Goal: Transaction & Acquisition: Purchase product/service

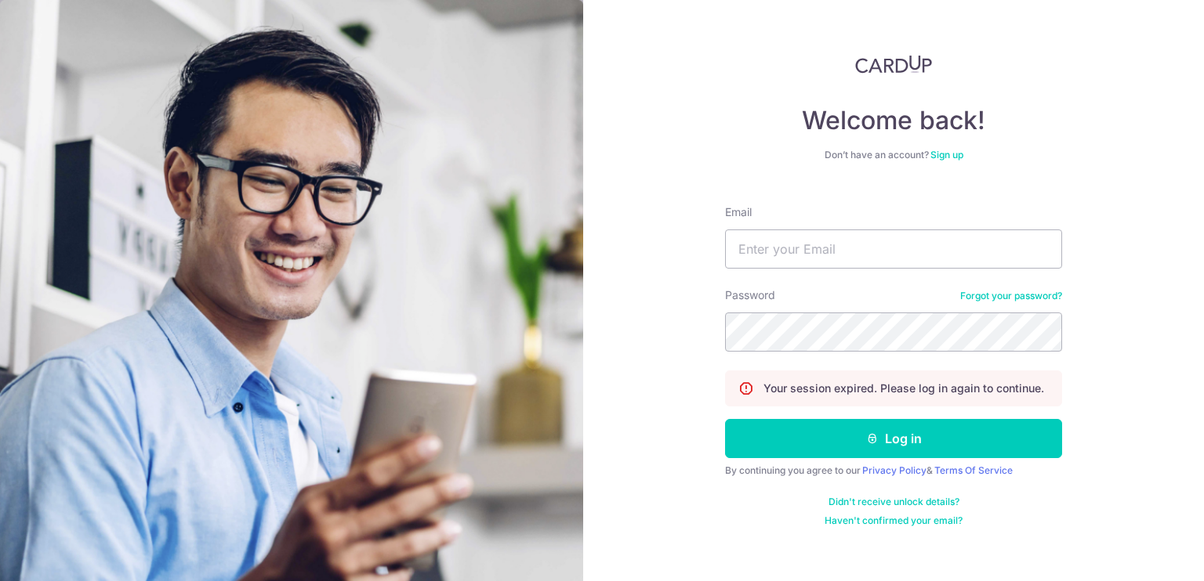
click at [0, 581] on nordpass-portal at bounding box center [0, 581] width 0 height 0
type input "[PERSON_NAME][EMAIL_ADDRESS][DOMAIN_NAME]"
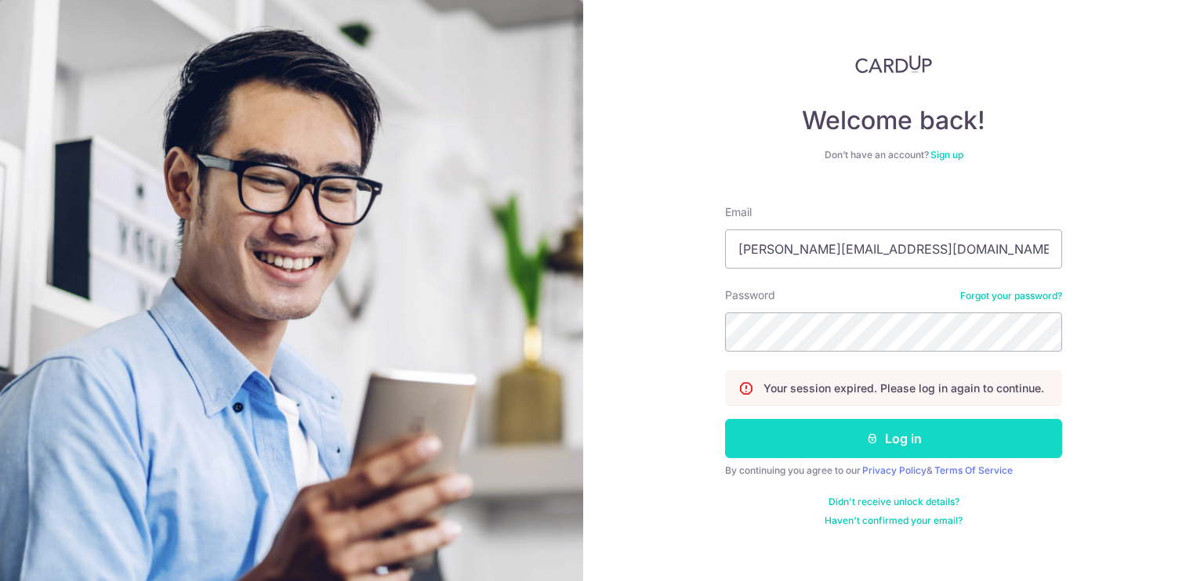
click at [900, 438] on button "Log in" at bounding box center [893, 438] width 337 height 39
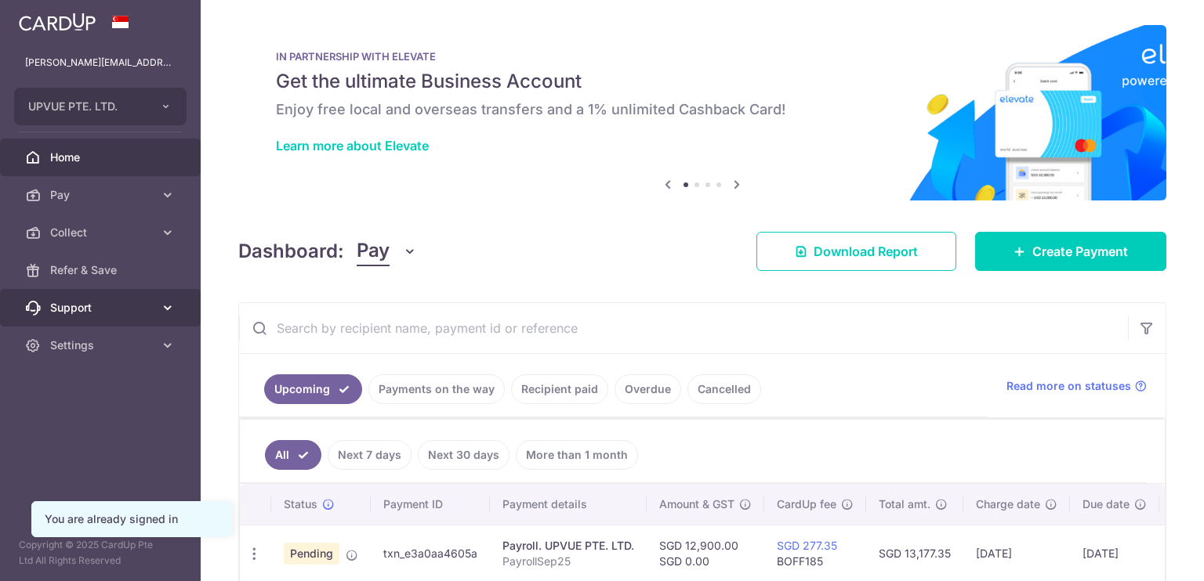
click at [88, 306] on span "Support" at bounding box center [101, 308] width 103 height 16
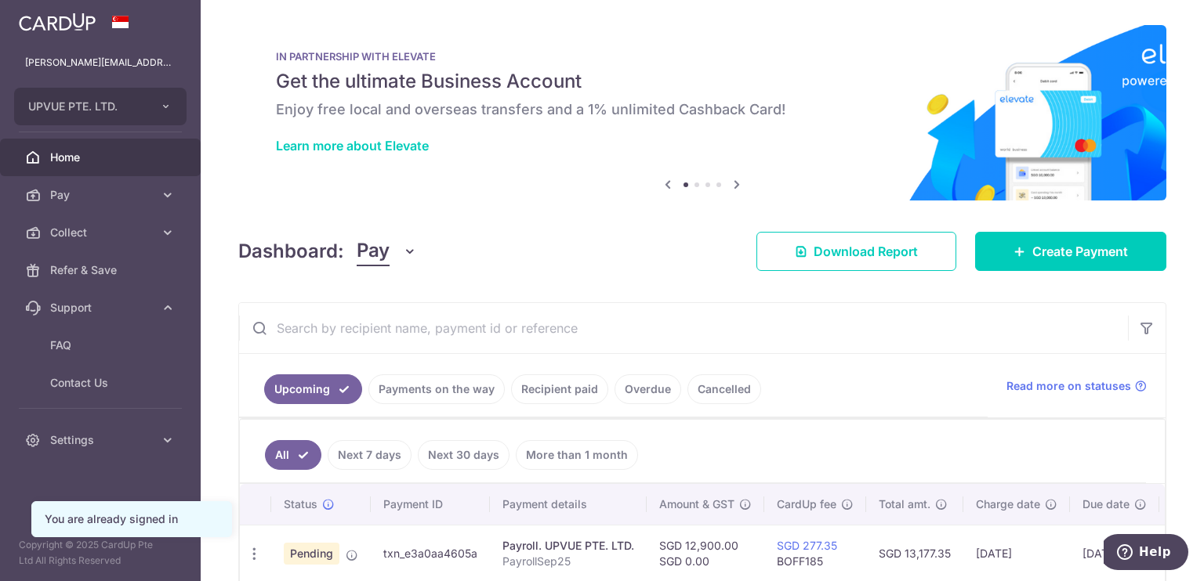
click at [296, 549] on span "Pending" at bounding box center [312, 554] width 56 height 22
click at [251, 546] on icon "button" at bounding box center [254, 554] width 16 height 16
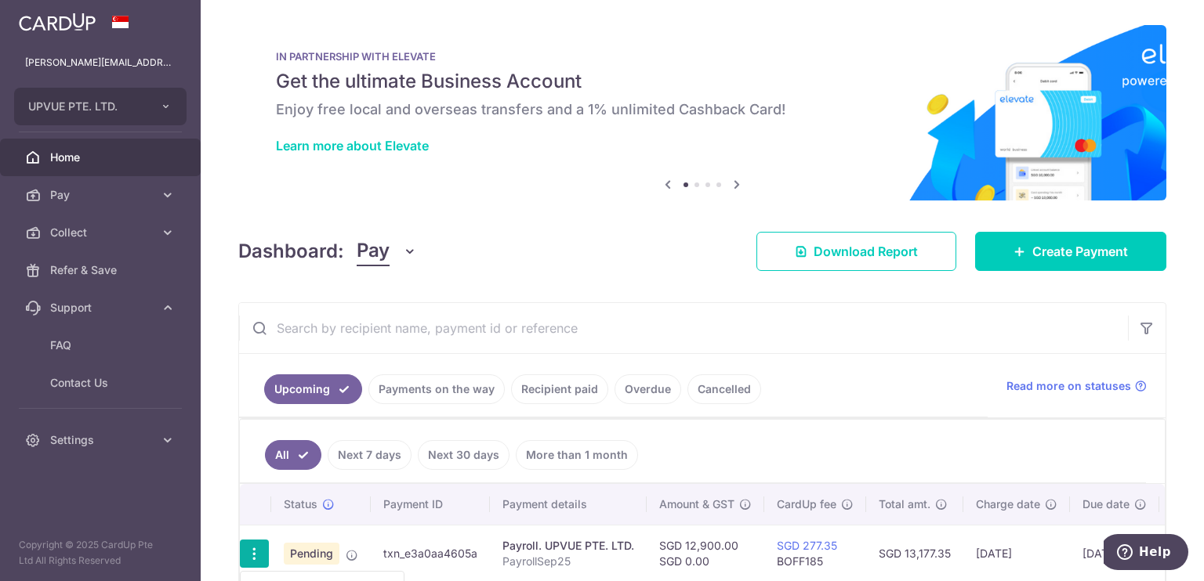
scroll to position [210, 0]
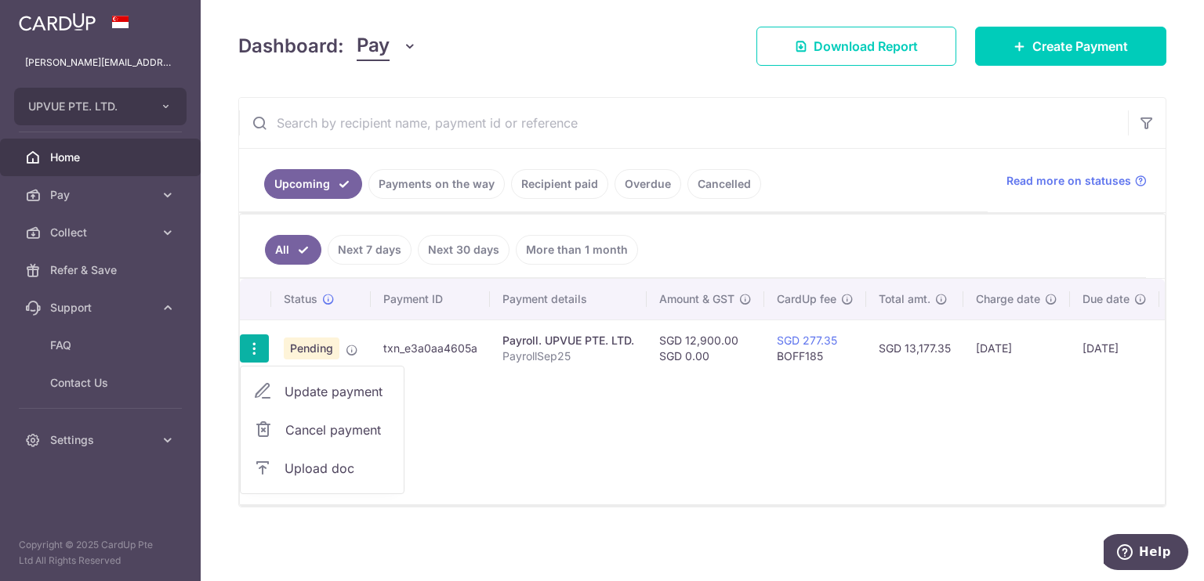
click at [735, 463] on div "Status Payment ID Payment details Amount & GST CardUp fee Total amt. Charge dat…" at bounding box center [702, 392] width 925 height 226
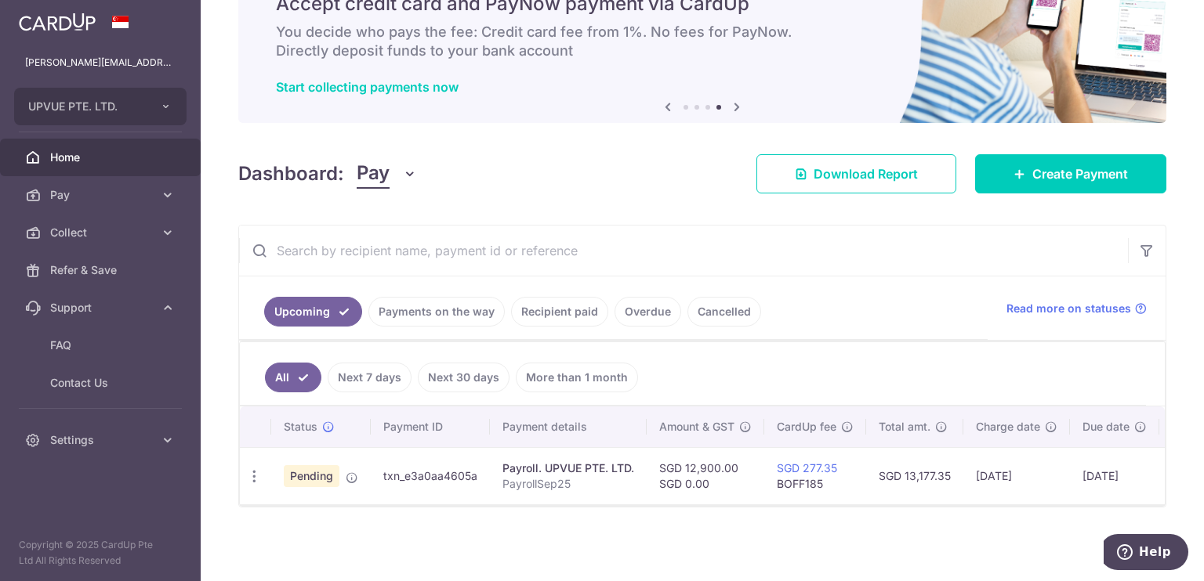
scroll to position [82, 0]
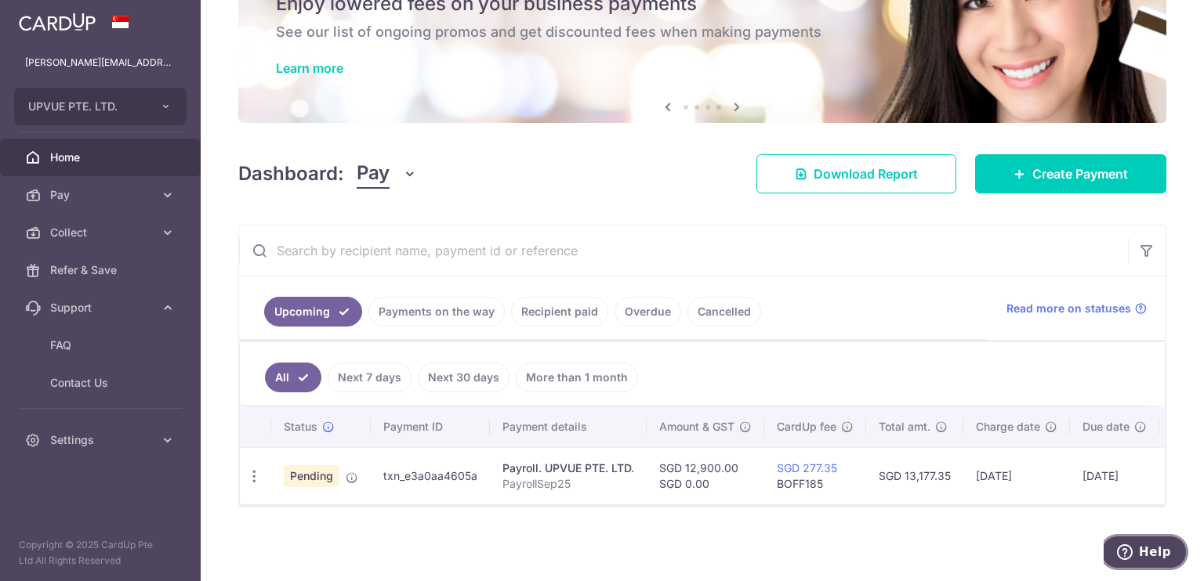
click at [1153, 552] on span "Help" at bounding box center [1155, 552] width 32 height 14
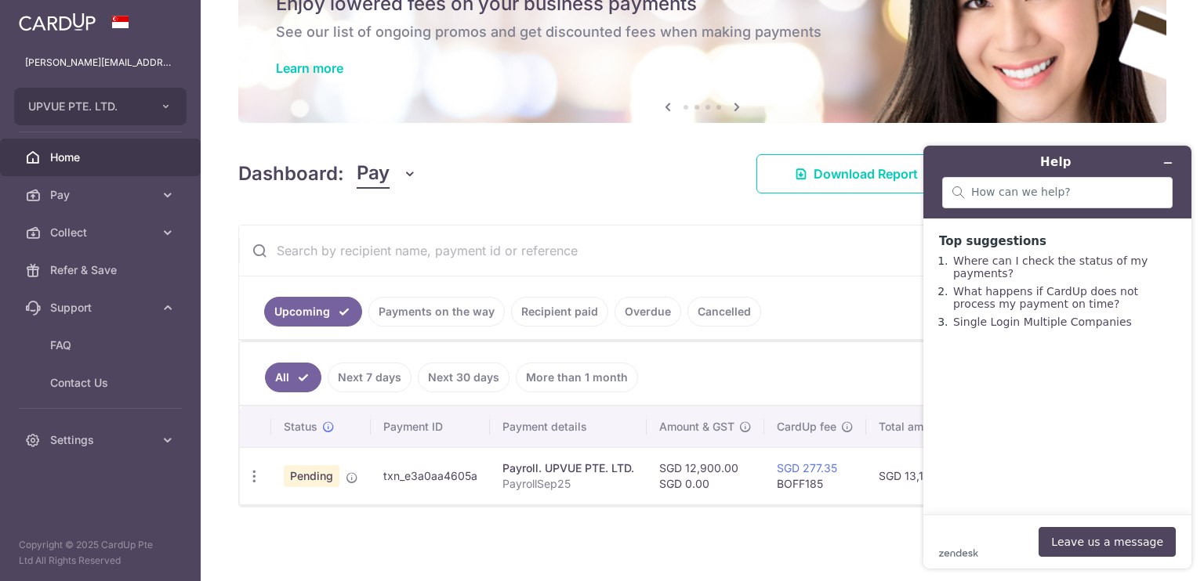
click at [812, 542] on div "× Pause Schedule Pause all future payments in this series Pause just this one p…" at bounding box center [702, 290] width 1003 height 581
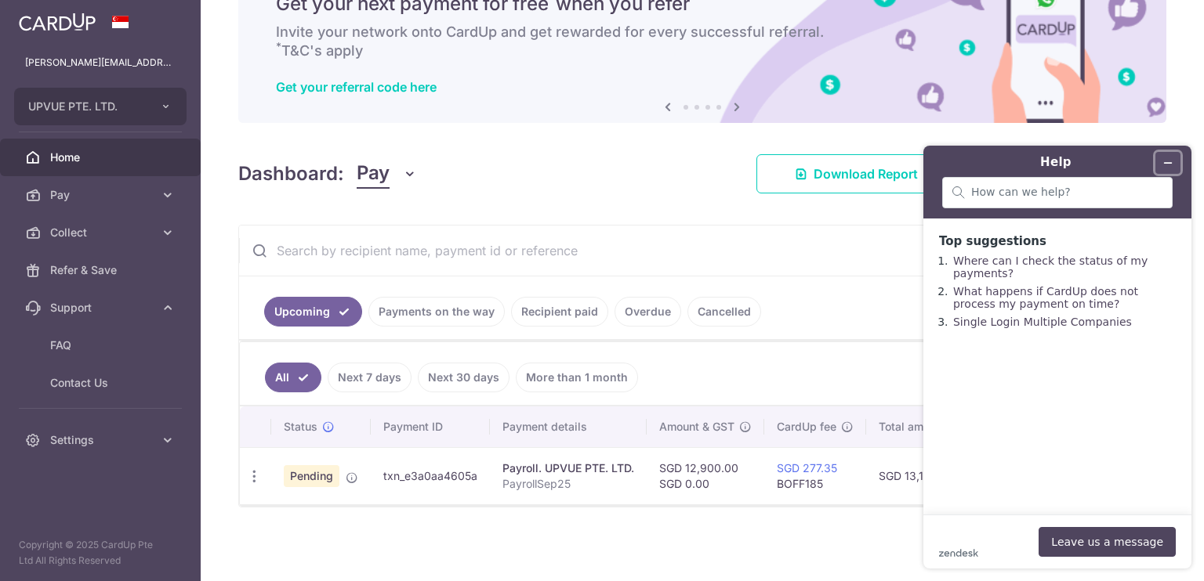
click at [1176, 158] on button "Minimize widget" at bounding box center [1167, 163] width 25 height 22
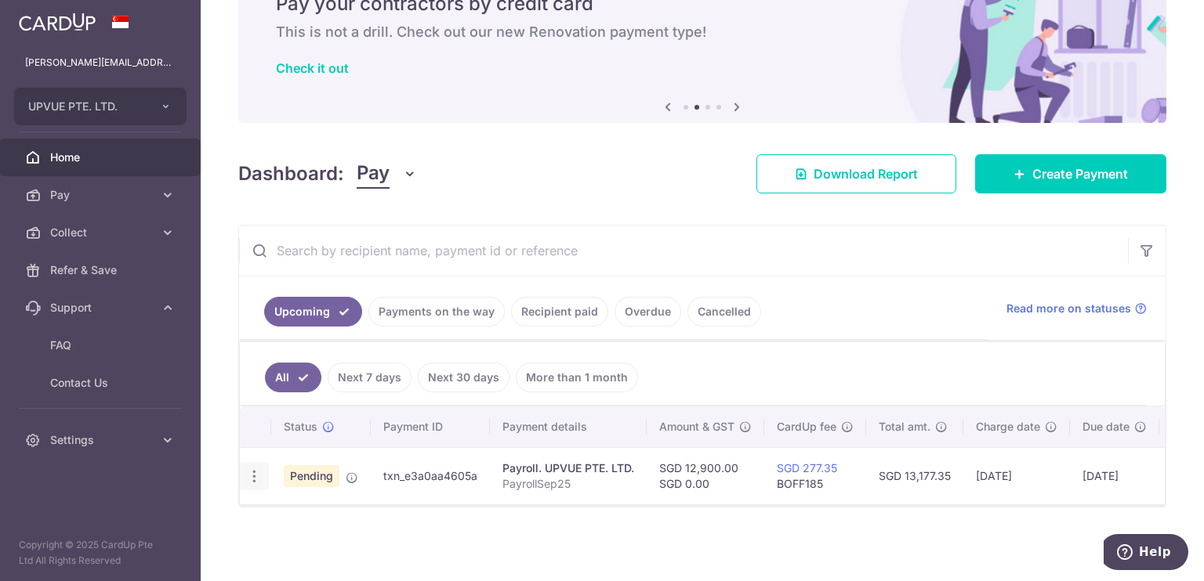
click at [256, 469] on icon "button" at bounding box center [254, 477] width 16 height 16
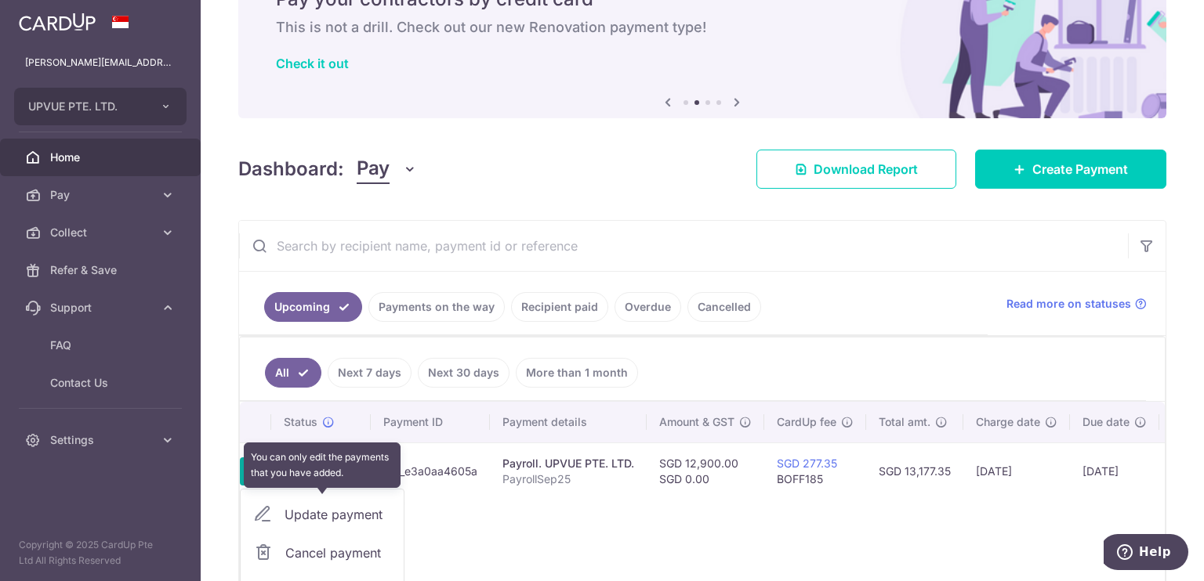
click at [363, 510] on div "Update payment" at bounding box center [322, 515] width 163 height 38
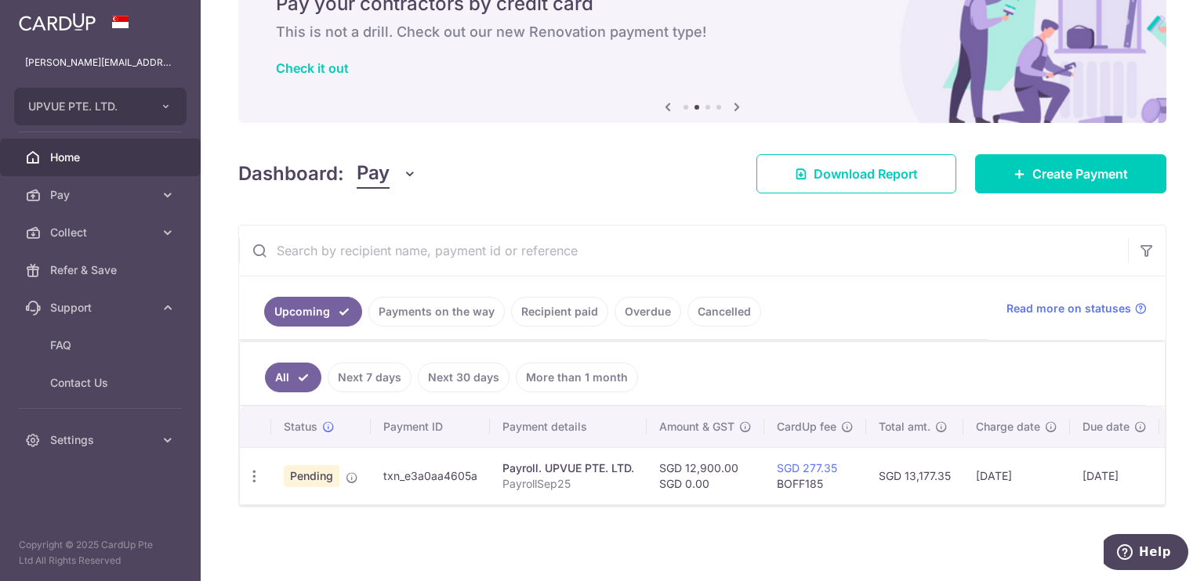
click at [314, 473] on span "Pending" at bounding box center [312, 477] width 56 height 22
click at [252, 469] on icon "button" at bounding box center [254, 477] width 16 height 16
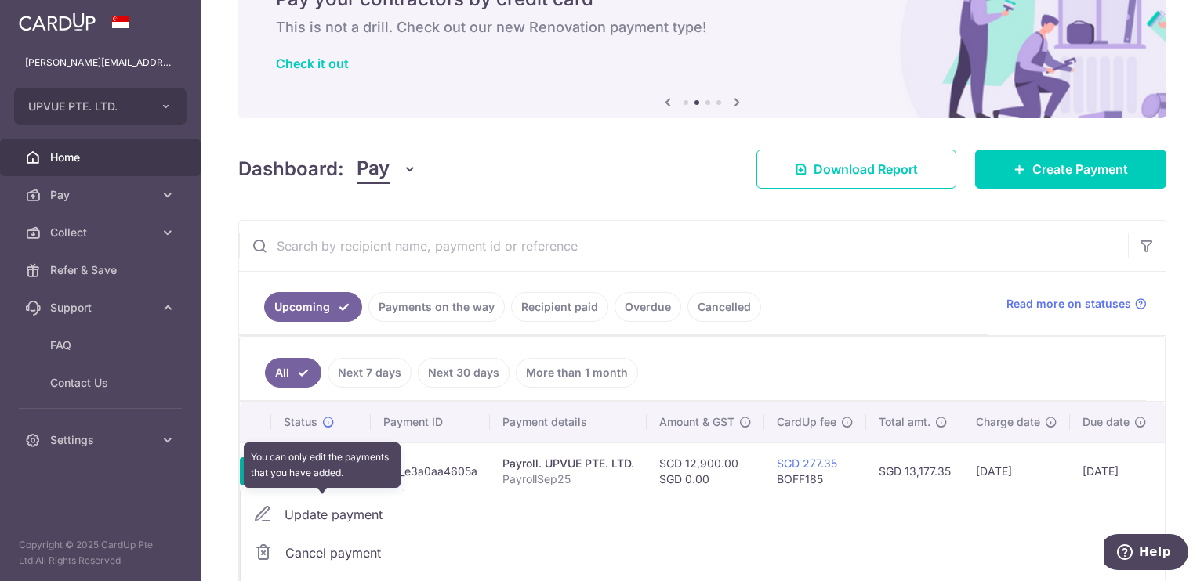
click at [259, 513] on div "Update payment" at bounding box center [322, 515] width 163 height 38
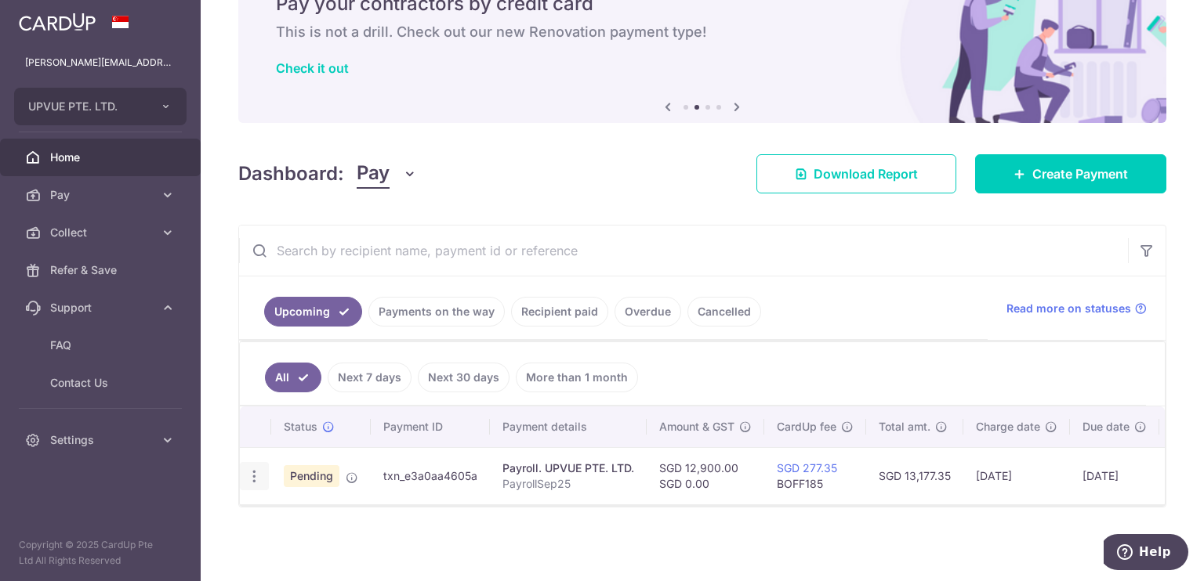
click at [257, 469] on icon "button" at bounding box center [254, 477] width 16 height 16
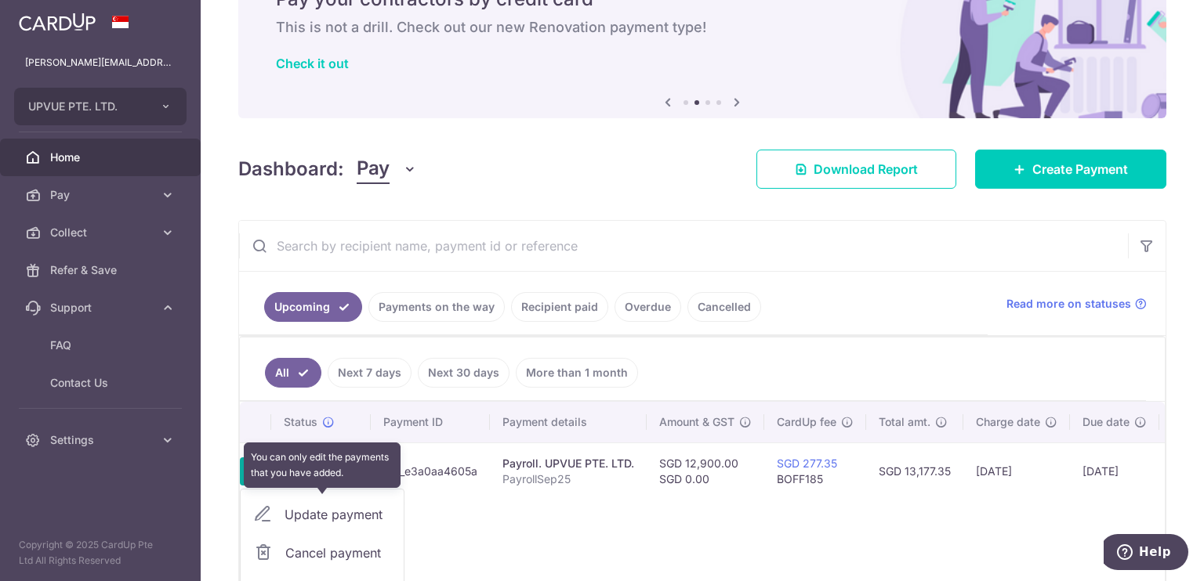
click at [332, 506] on div "Update payment" at bounding box center [322, 515] width 163 height 38
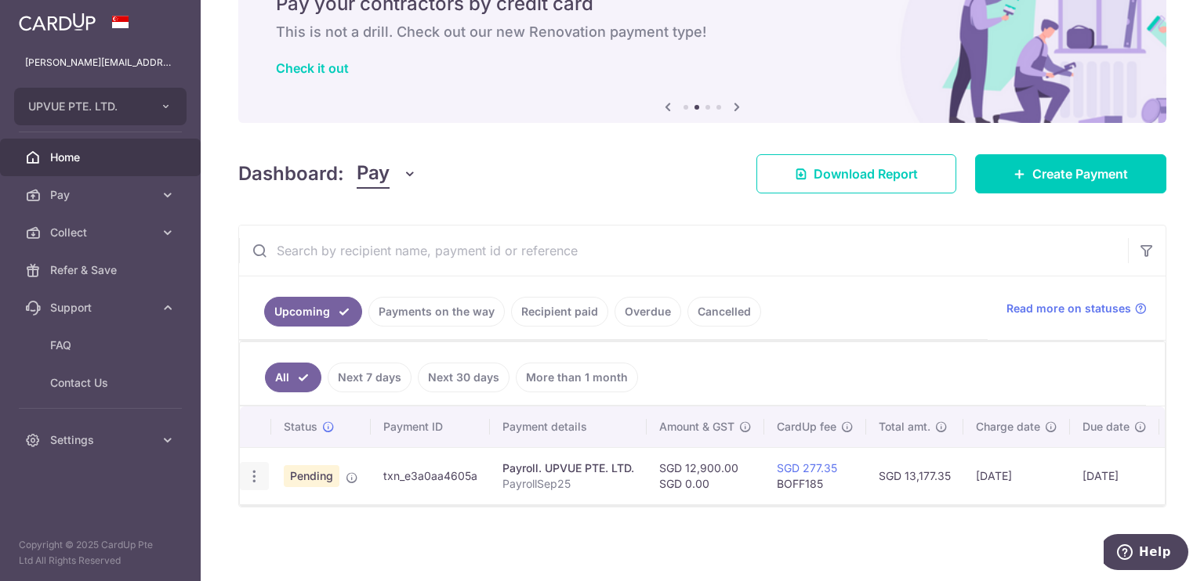
click at [266, 469] on div "Update payment Cancel payment Upload doc" at bounding box center [254, 476] width 29 height 29
click at [262, 468] on div "Update payment Cancel payment Upload doc" at bounding box center [254, 476] width 29 height 29
click at [261, 468] on div "Update payment Cancel payment Upload doc" at bounding box center [254, 476] width 29 height 29
click at [330, 468] on span "Pending" at bounding box center [312, 477] width 56 height 22
click at [252, 469] on icon "button" at bounding box center [254, 477] width 16 height 16
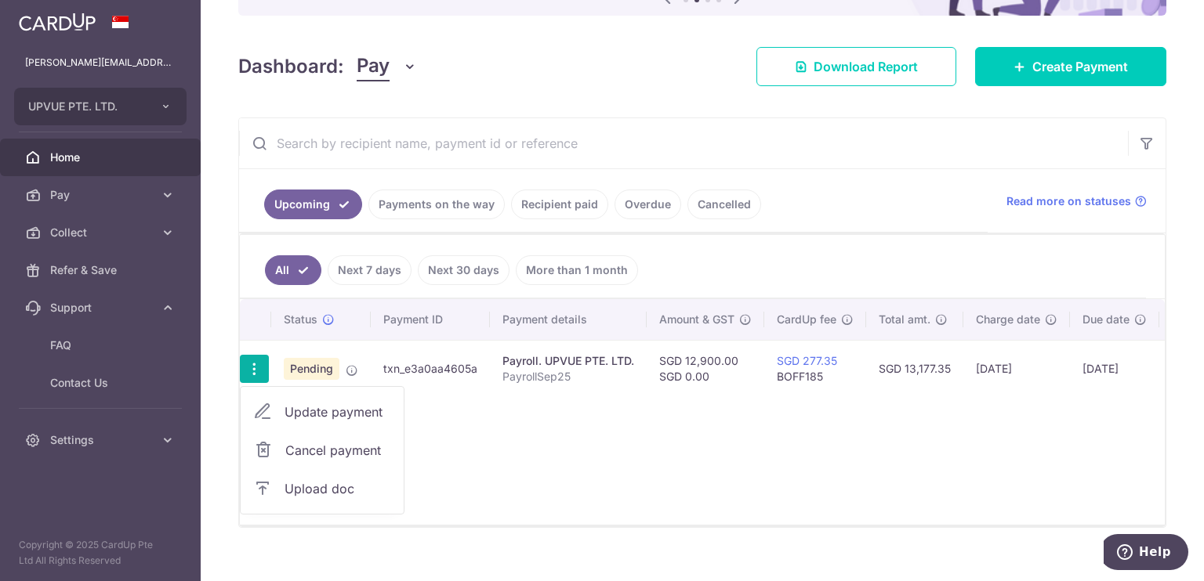
scroll to position [210, 0]
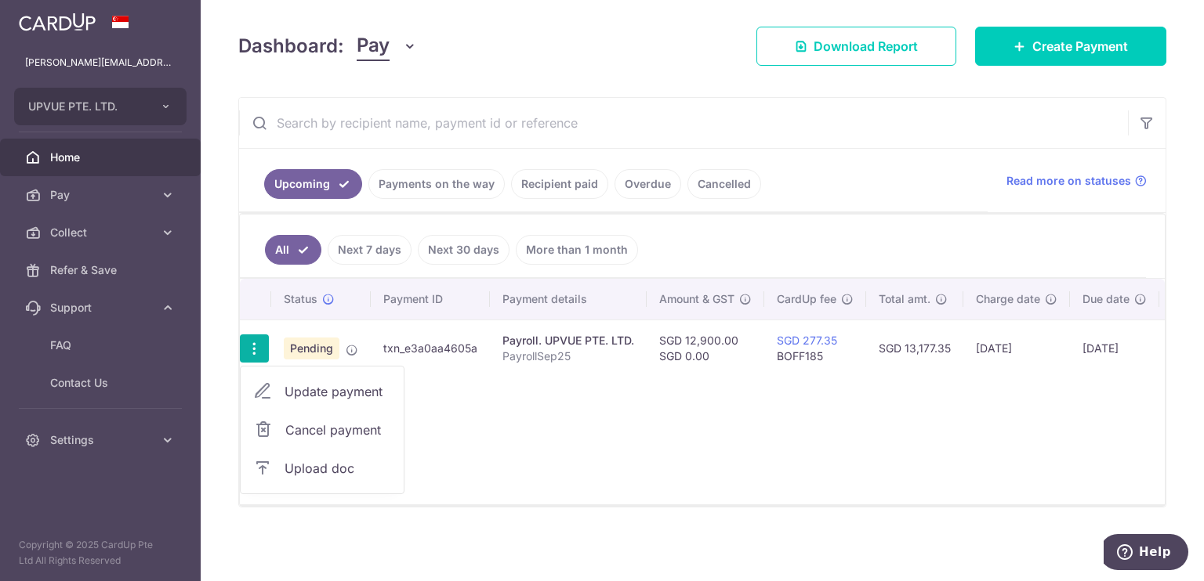
click at [373, 426] on span "Cancel payment" at bounding box center [337, 430] width 105 height 19
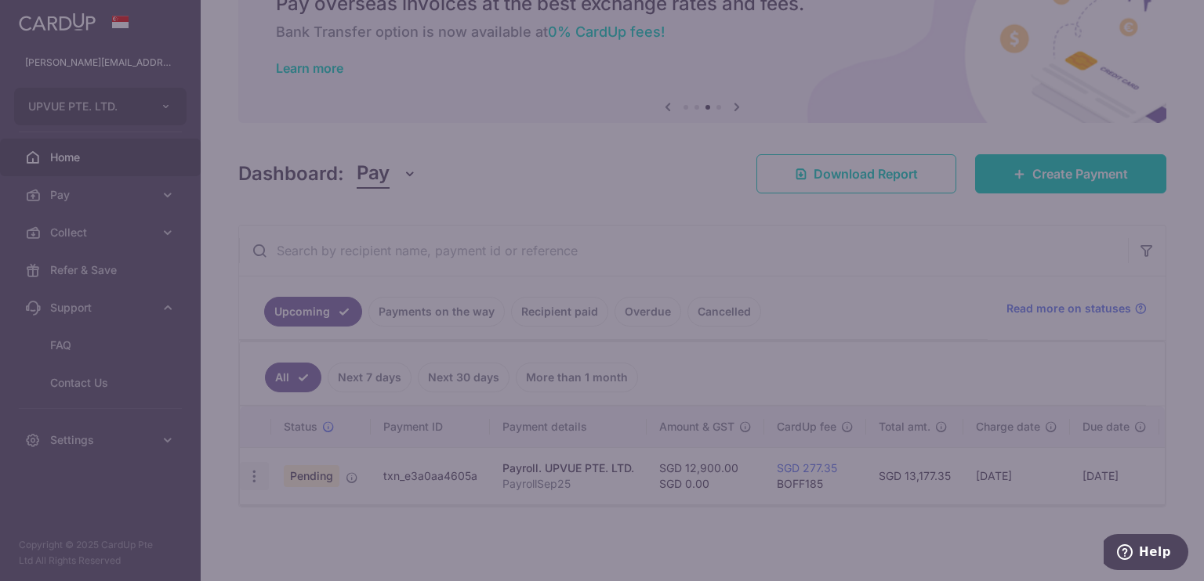
scroll to position [82, 0]
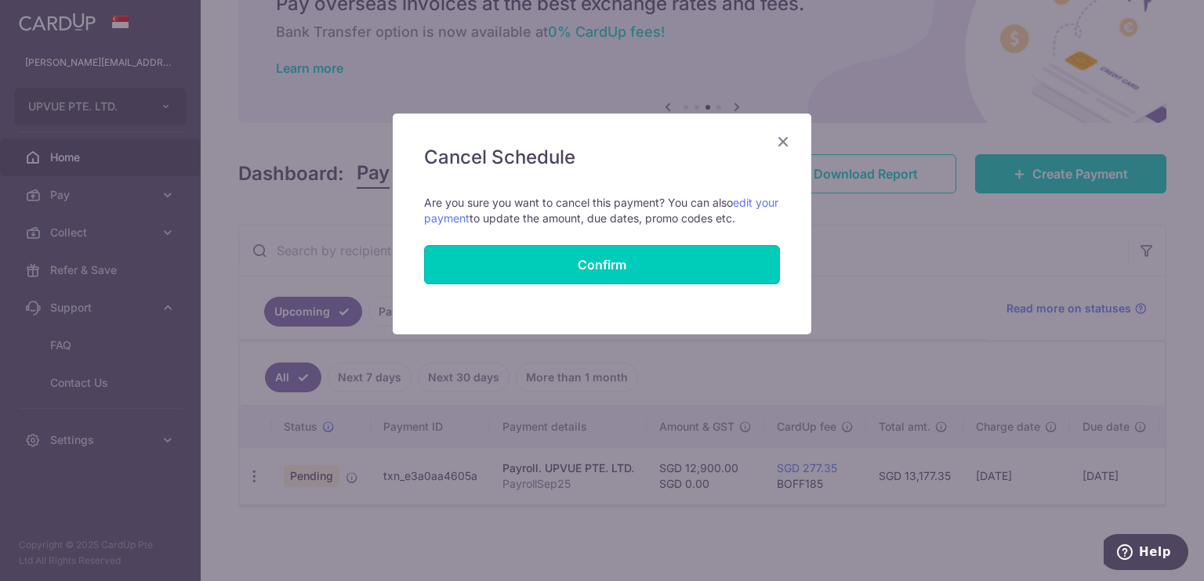
drag, startPoint x: 626, startPoint y: 250, endPoint x: 629, endPoint y: 216, distance: 34.6
click at [629, 216] on form "Cancel all future payments in this series Cancel just this one payment Are you …" at bounding box center [602, 239] width 356 height 89
click at [460, 219] on link "edit your payment" at bounding box center [601, 210] width 354 height 29
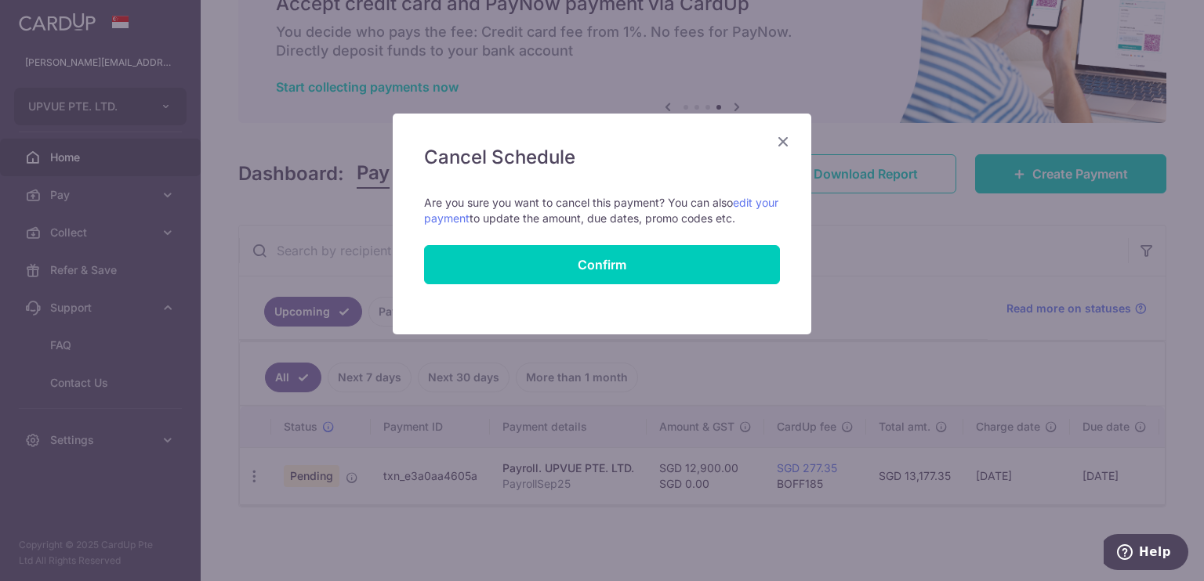
click at [783, 137] on icon "Close" at bounding box center [782, 142] width 19 height 20
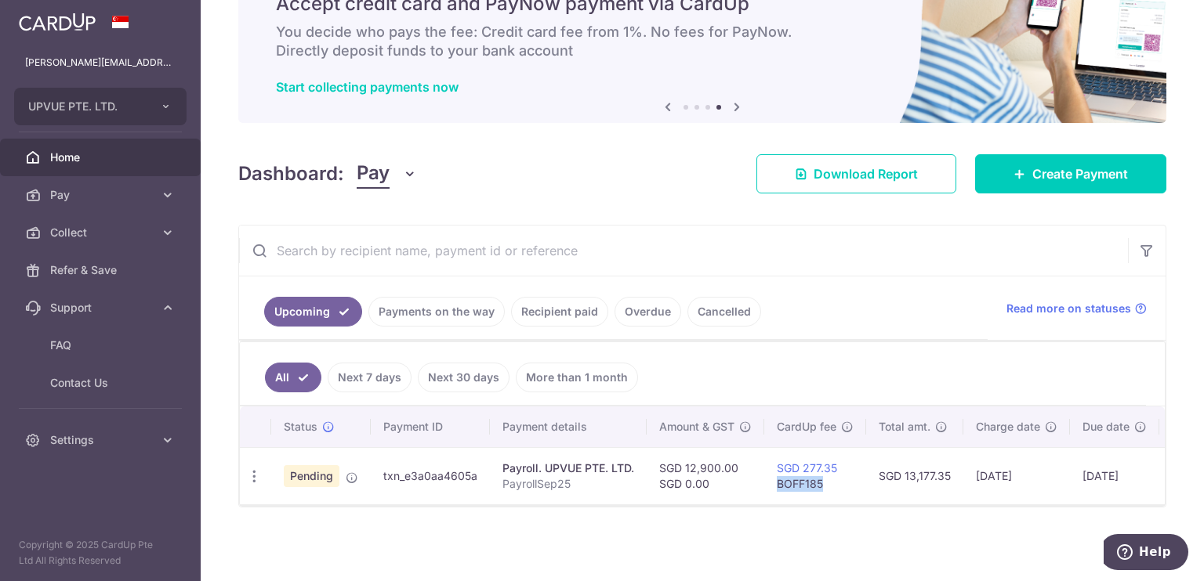
drag, startPoint x: 830, startPoint y: 476, endPoint x: 773, endPoint y: 481, distance: 56.7
click at [773, 481] on td "SGD 277.35 BOFF185" at bounding box center [815, 475] width 102 height 57
copy td "BOFF185"
click at [255, 469] on icon "button" at bounding box center [254, 477] width 16 height 16
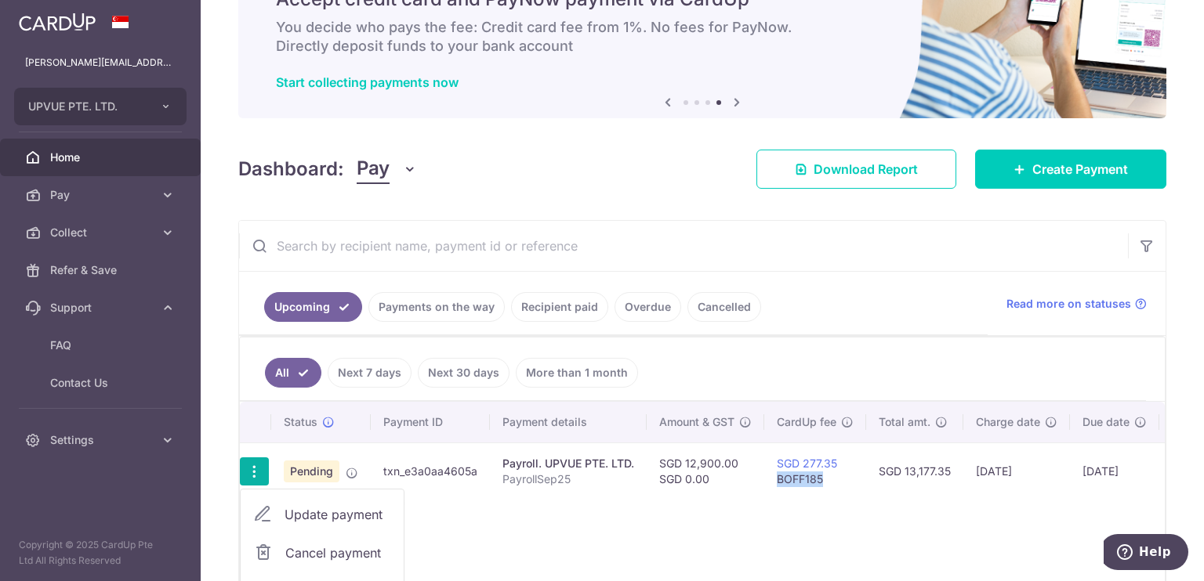
click at [345, 548] on span "Cancel payment" at bounding box center [337, 553] width 105 height 19
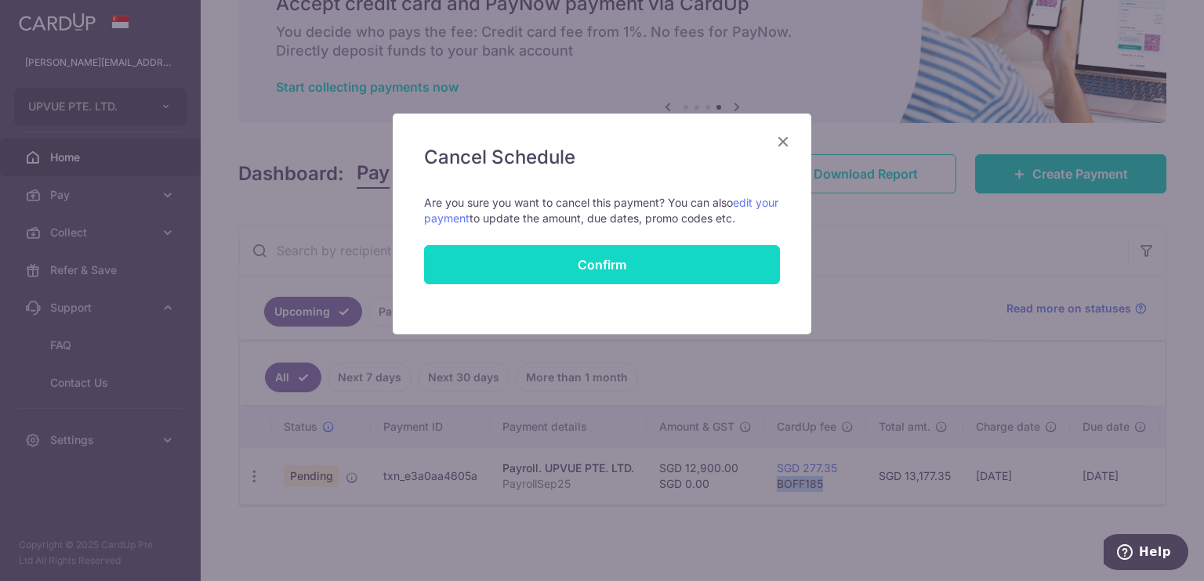
click at [632, 256] on button "Confirm" at bounding box center [602, 264] width 356 height 39
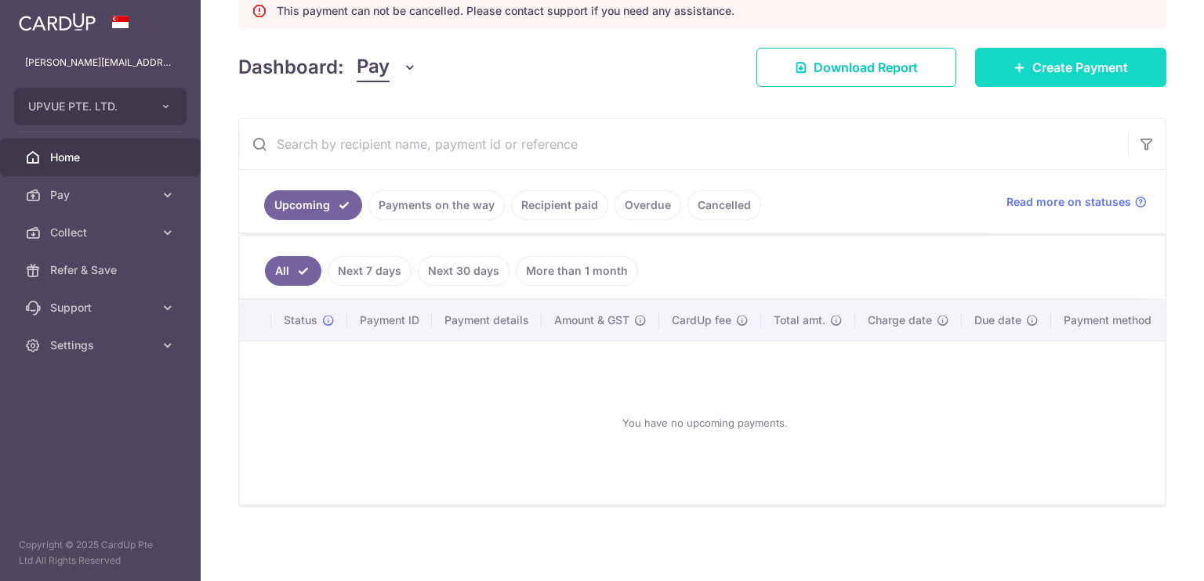
click at [1107, 58] on span "Create Payment" at bounding box center [1080, 67] width 96 height 19
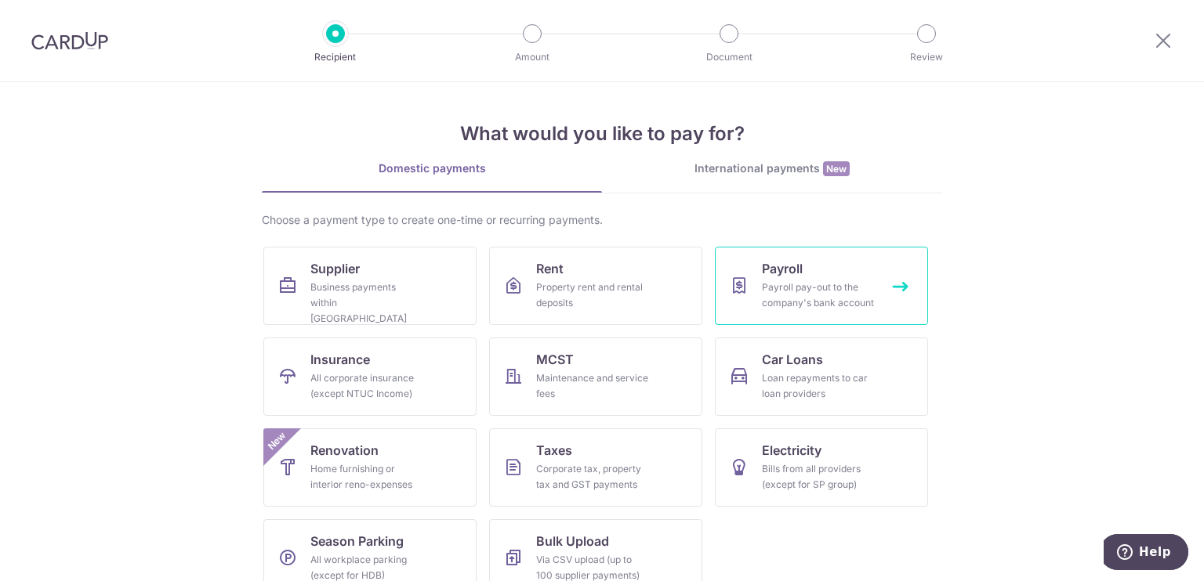
click at [781, 267] on span "Payroll" at bounding box center [782, 268] width 41 height 19
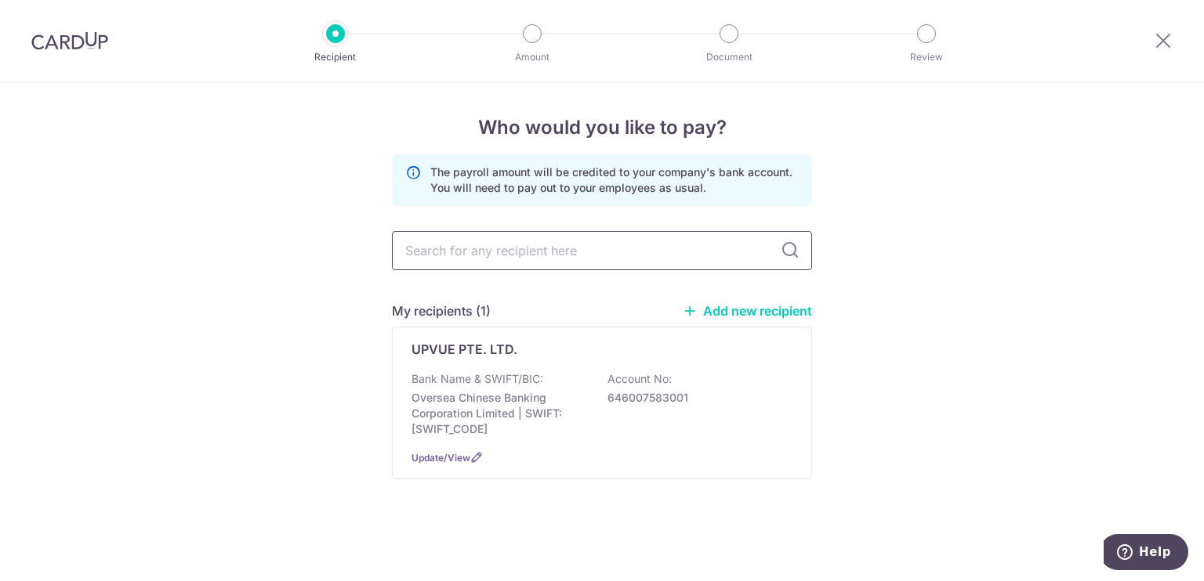
click at [654, 254] on input "text" at bounding box center [602, 250] width 420 height 39
click at [513, 401] on p "Oversea Chinese Banking Corporation Limited | SWIFT: OCBCSGSGXXX" at bounding box center [499, 413] width 176 height 47
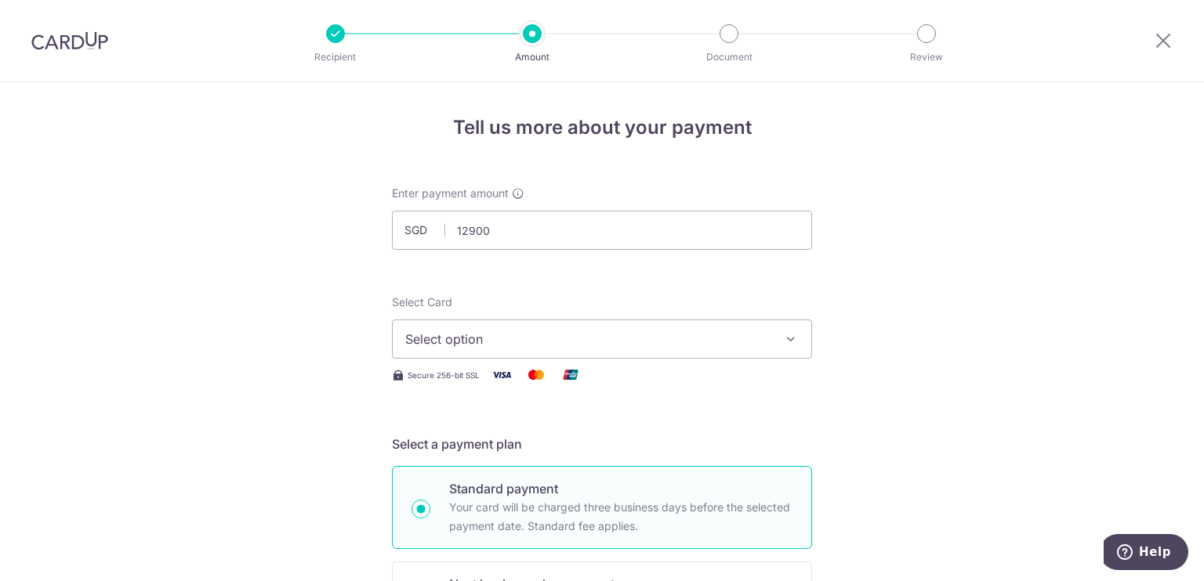
type input "12,900.00"
click at [539, 344] on span "Select option" at bounding box center [587, 339] width 365 height 19
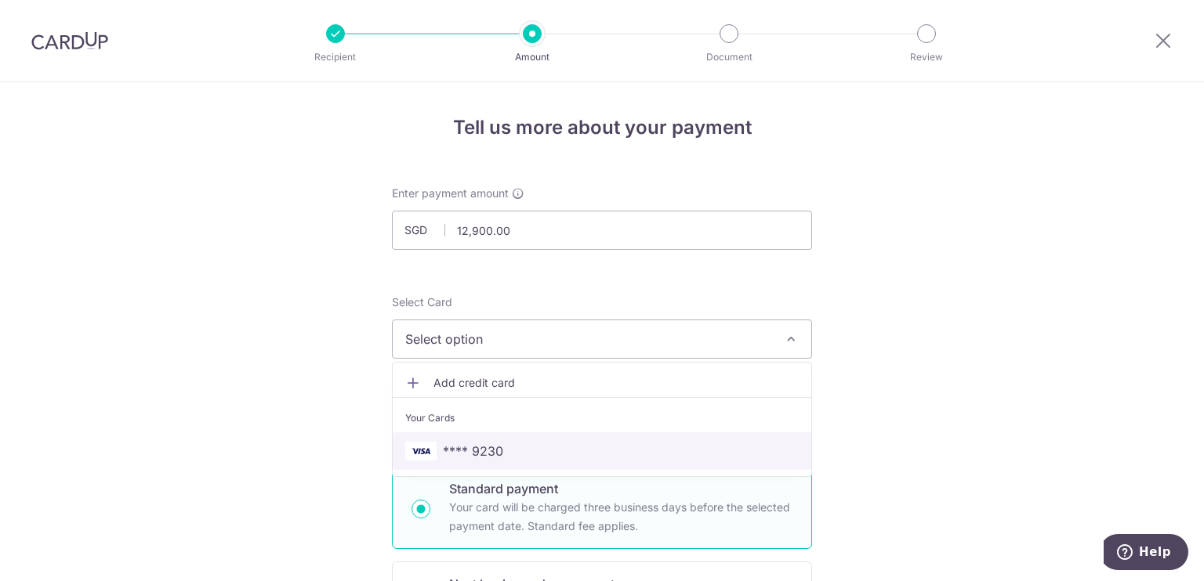
click at [480, 445] on span "**** 9230" at bounding box center [473, 451] width 60 height 19
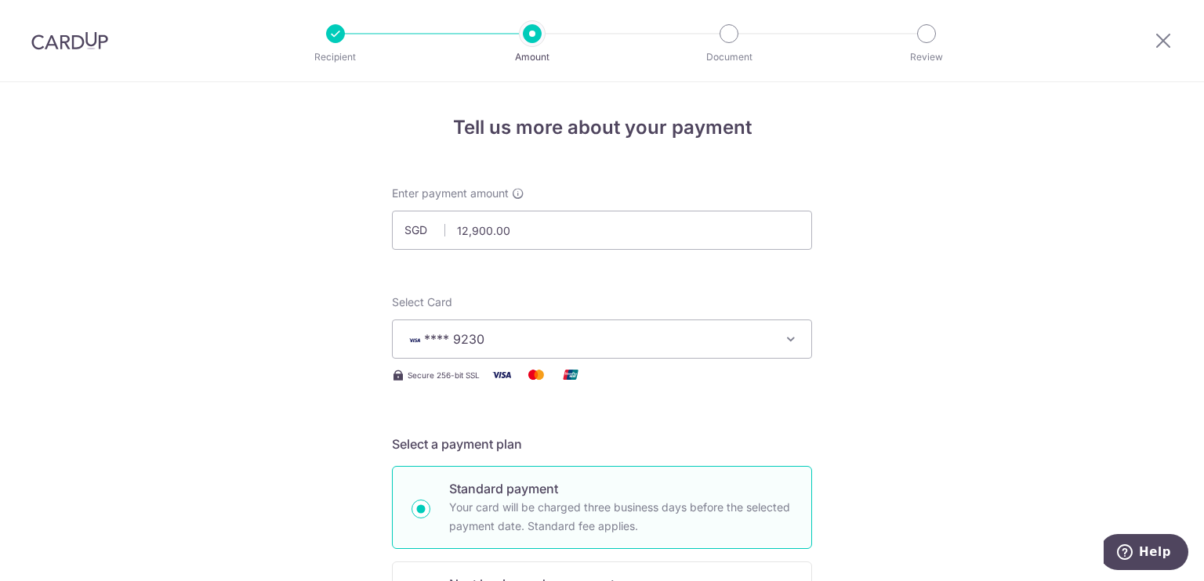
scroll to position [418, 0]
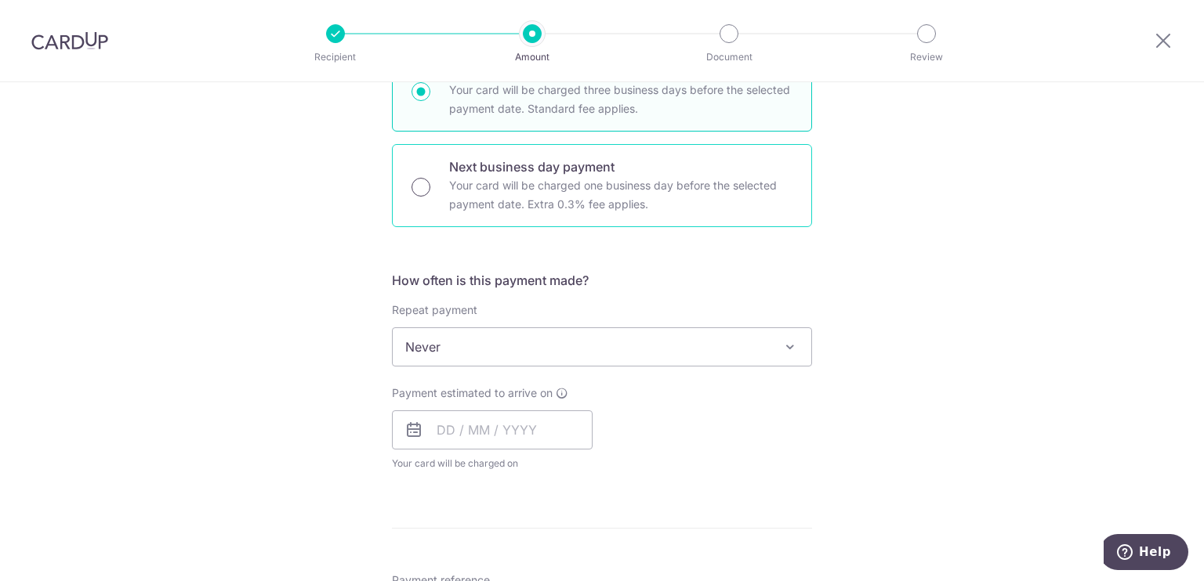
click at [418, 187] on input "Next business day payment Your card will be charged one business day before the…" at bounding box center [420, 187] width 19 height 19
radio input "true"
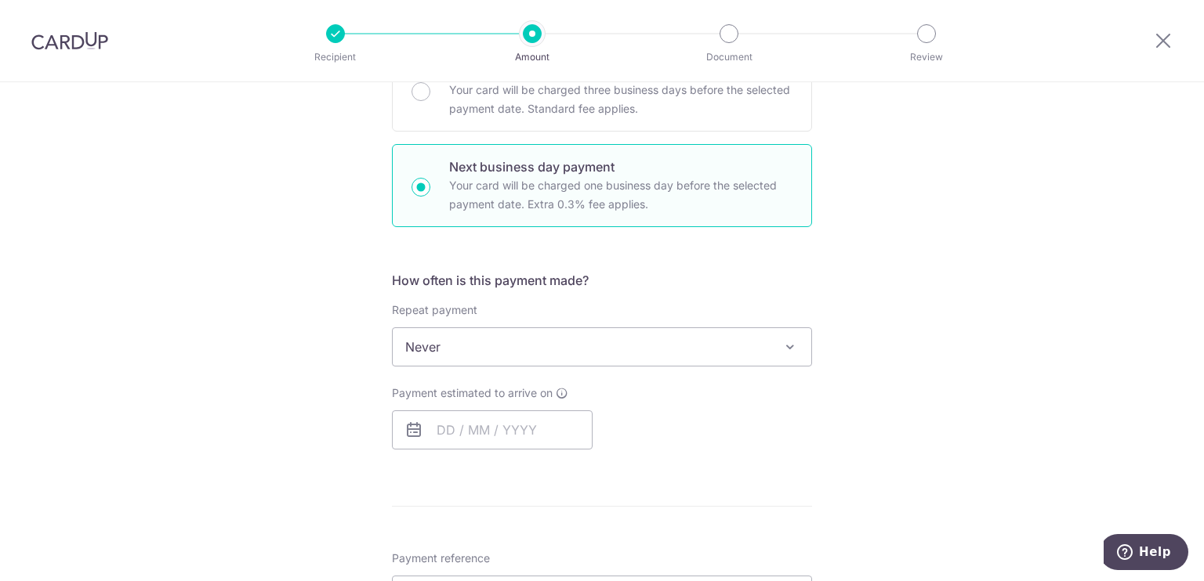
click at [487, 353] on span "Never" at bounding box center [602, 347] width 418 height 38
click at [443, 420] on input "text" at bounding box center [492, 430] width 201 height 39
click at [516, 568] on link "8" at bounding box center [517, 572] width 25 height 25
type input "08/10/2025"
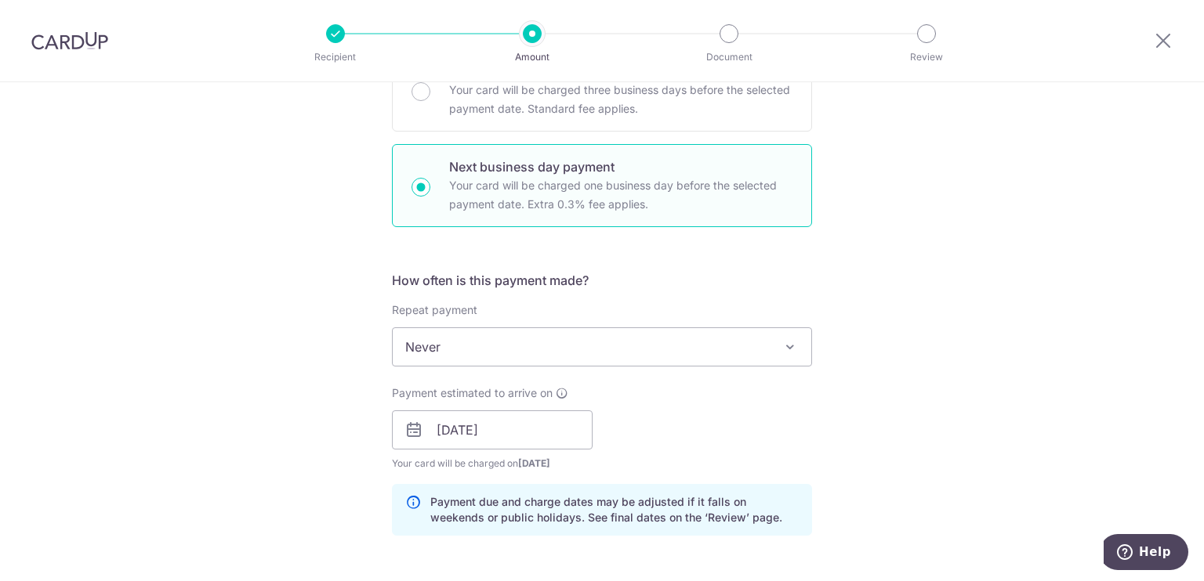
scroll to position [835, 0]
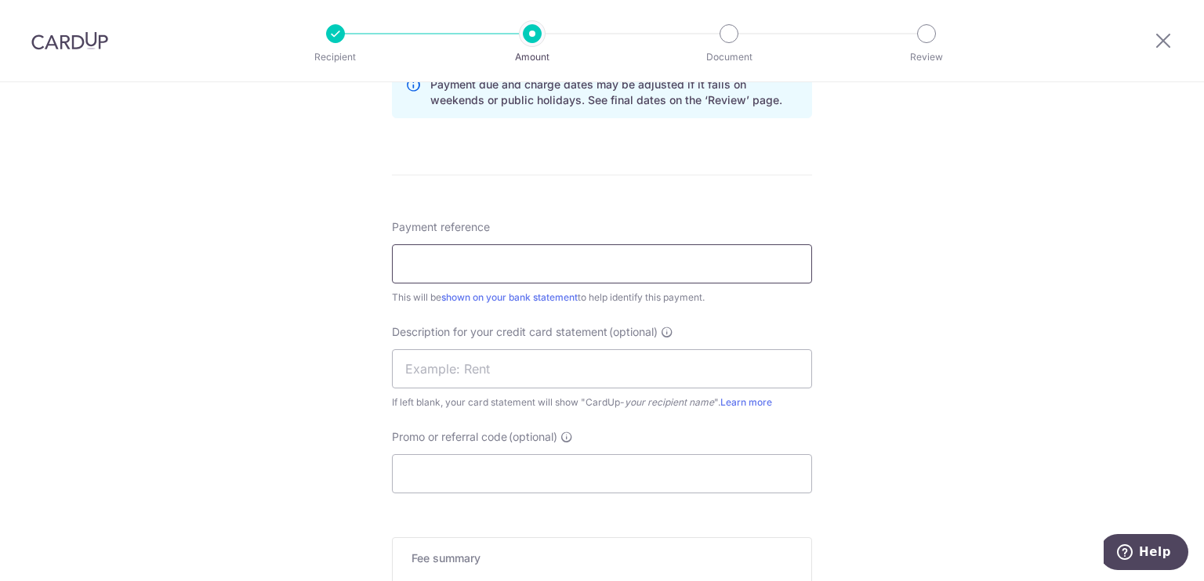
click at [626, 266] on input "Payment reference" at bounding box center [602, 264] width 420 height 39
type input "Payroll for Sept 2025"
click at [567, 379] on input "text" at bounding box center [602, 369] width 420 height 39
click at [464, 367] on input "Payroll for 092" at bounding box center [602, 369] width 420 height 39
click at [480, 366] on input "Payroll 092" at bounding box center [602, 369] width 420 height 39
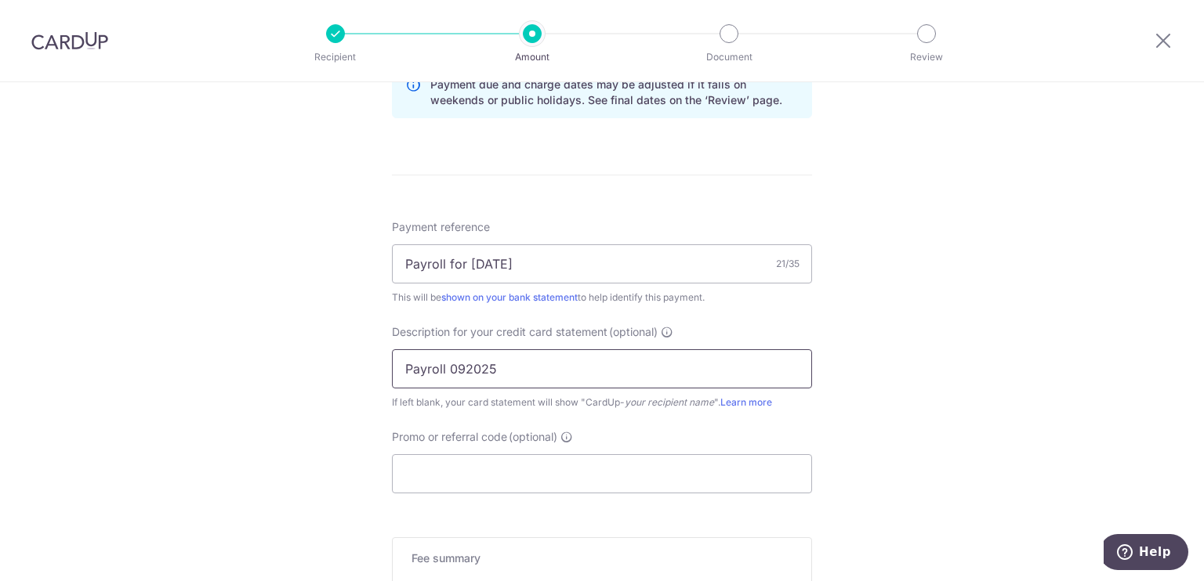
type input "Payroll 092025"
click at [494, 447] on div "Promo or referral code (optional) The discounted fee will be shown on the revie…" at bounding box center [602, 461] width 420 height 64
click at [490, 460] on input "Promo or referral code (optional)" at bounding box center [602, 474] width 420 height 39
paste input "BOFF185"
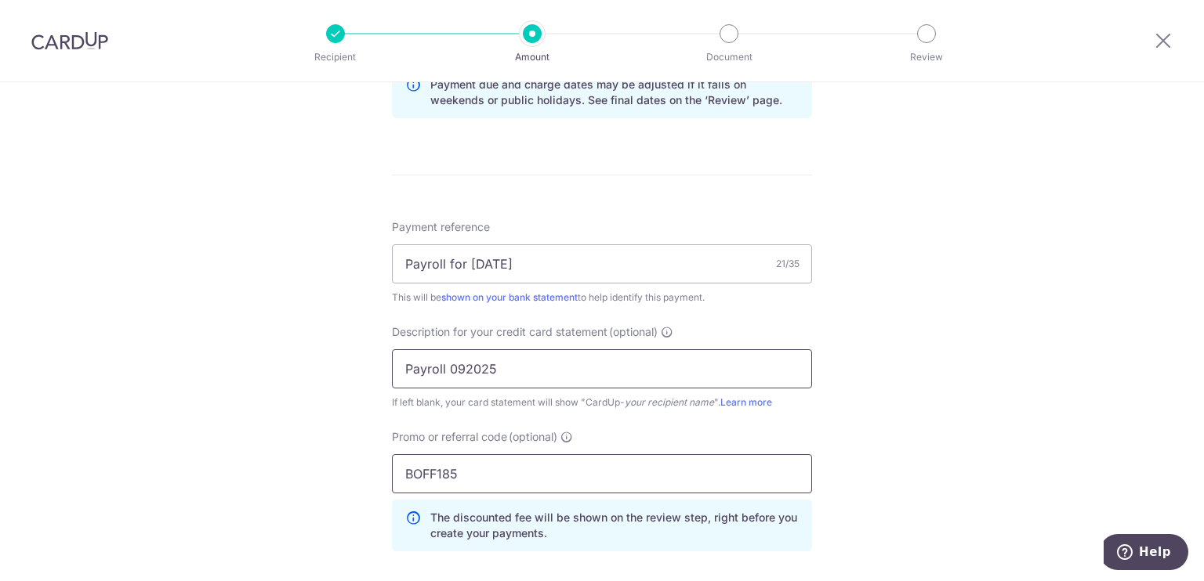
scroll to position [1215, 0]
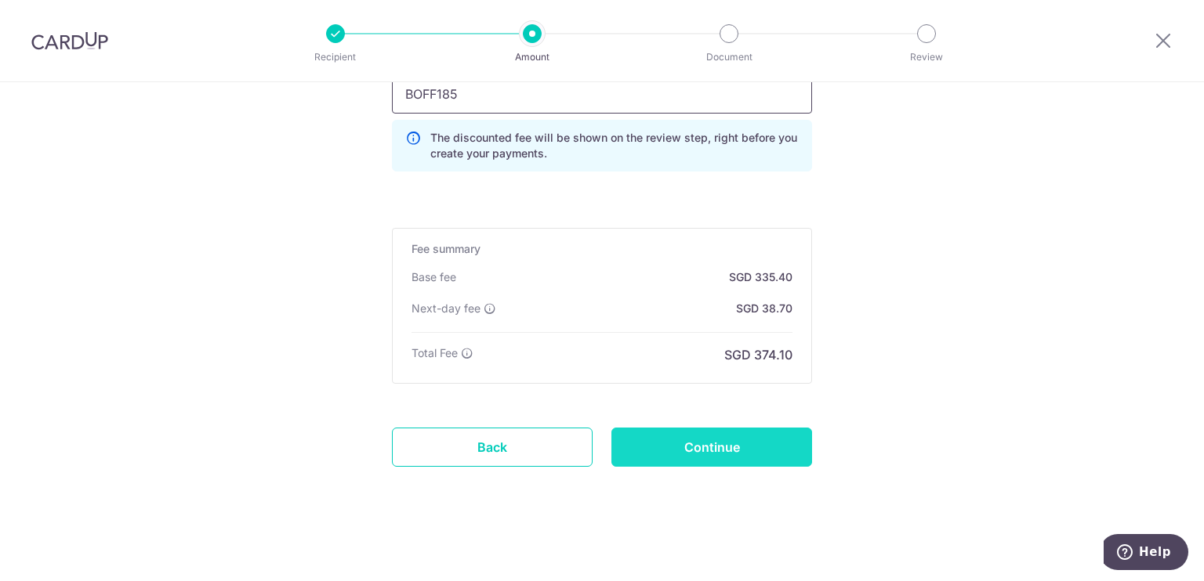
type input "BOFF185"
click at [719, 441] on input "Continue" at bounding box center [711, 447] width 201 height 39
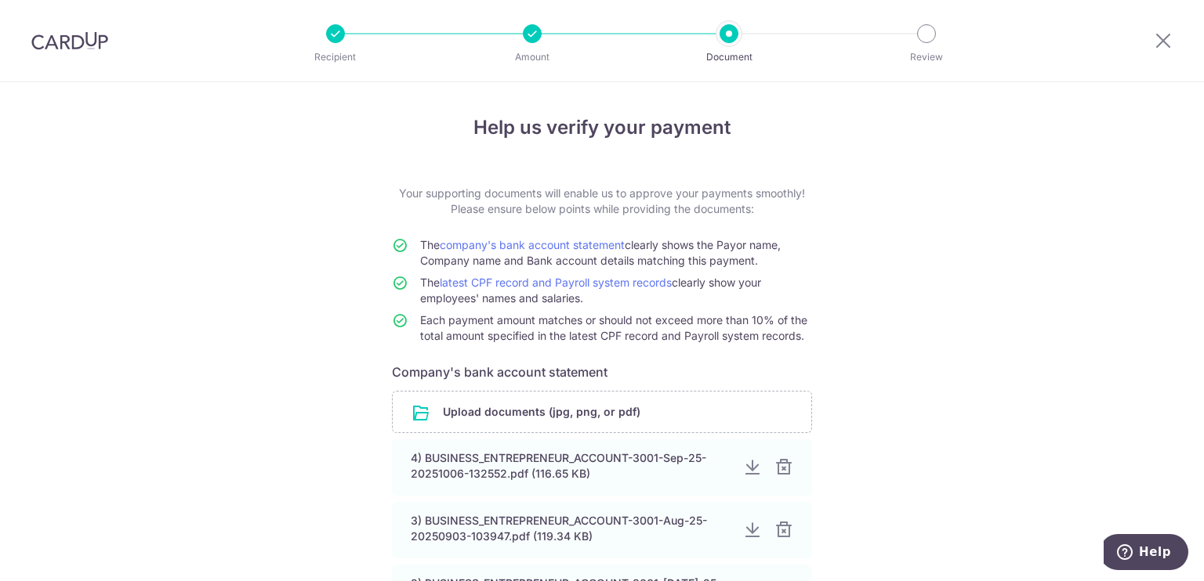
scroll to position [335, 0]
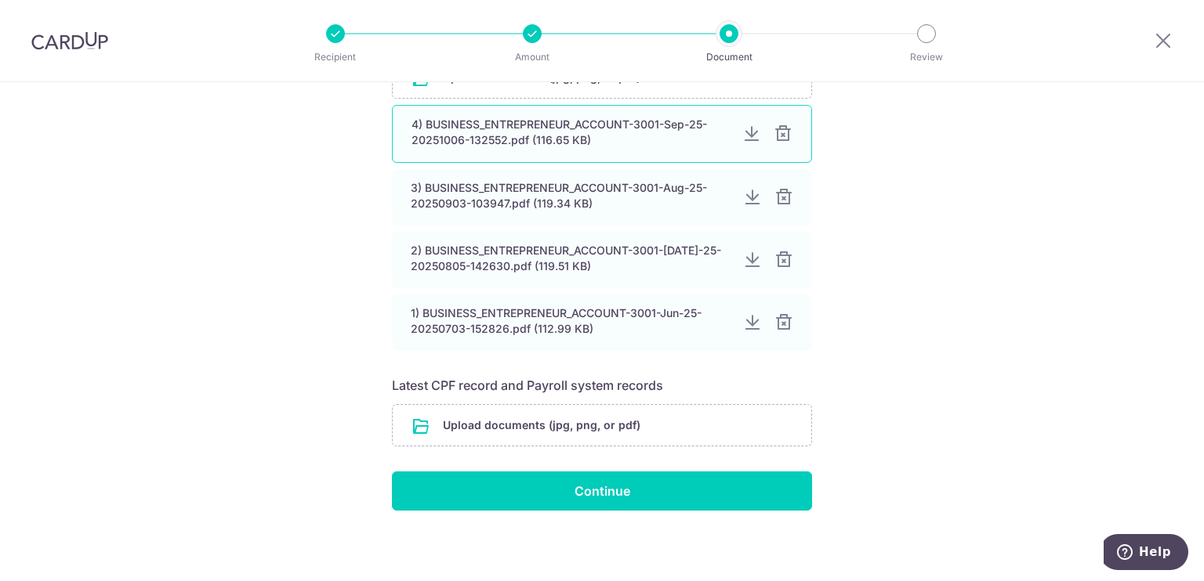
click at [780, 136] on div at bounding box center [782, 134] width 19 height 19
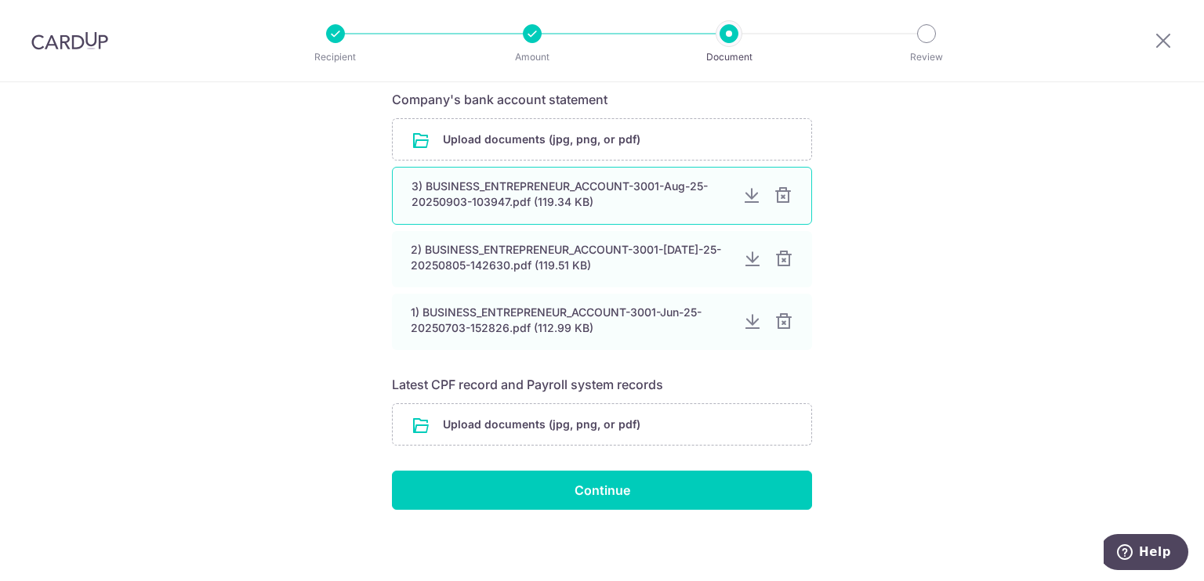
click at [784, 187] on div at bounding box center [782, 196] width 19 height 19
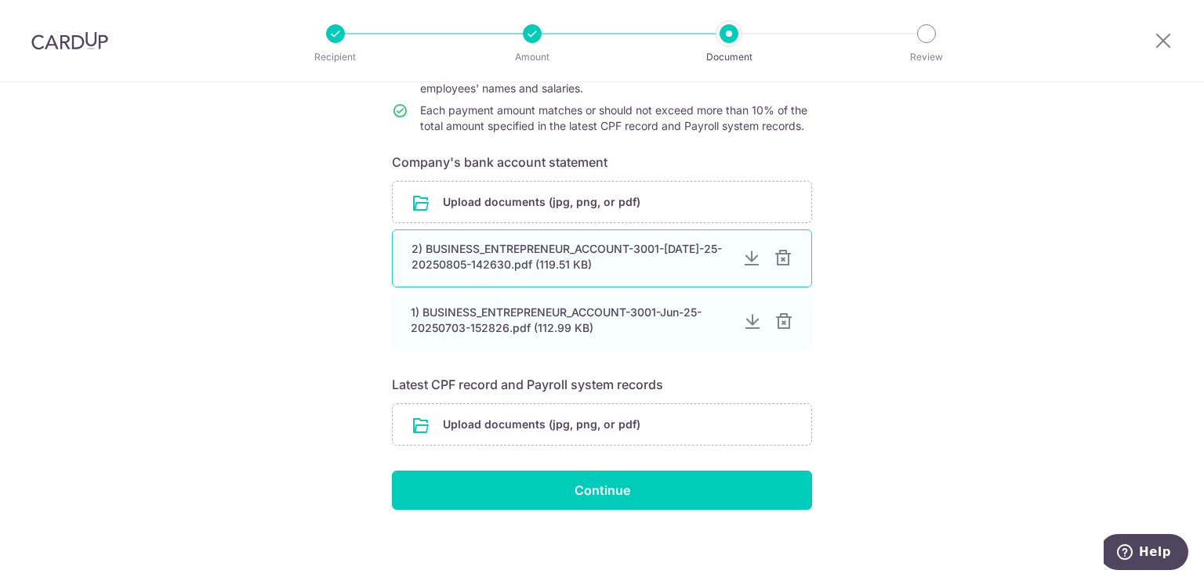
click at [774, 250] on div at bounding box center [782, 258] width 19 height 19
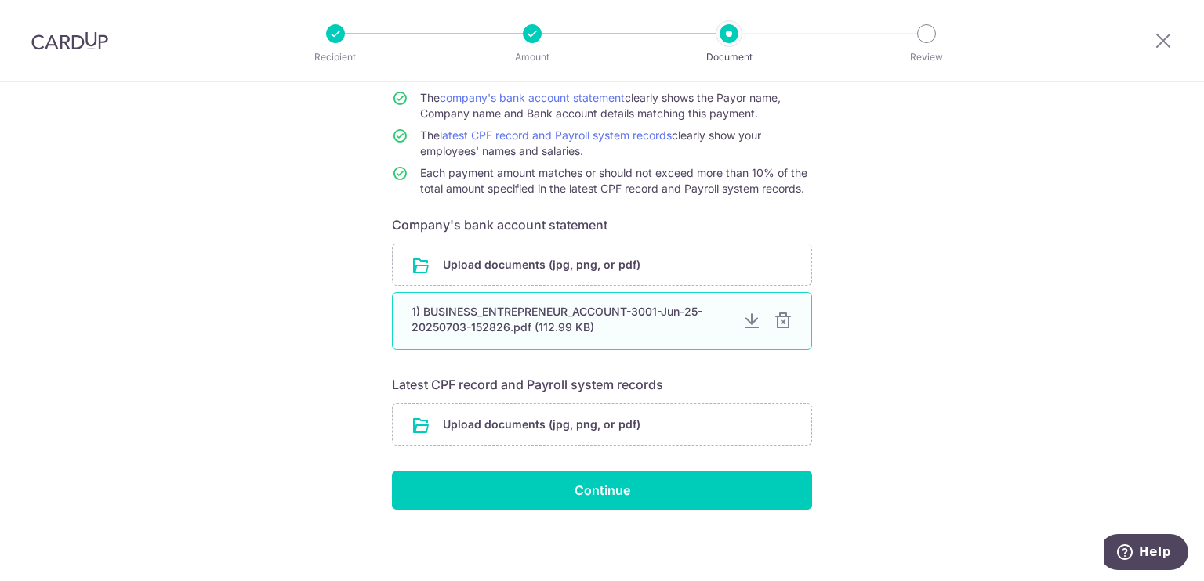
click at [782, 316] on div at bounding box center [782, 321] width 19 height 19
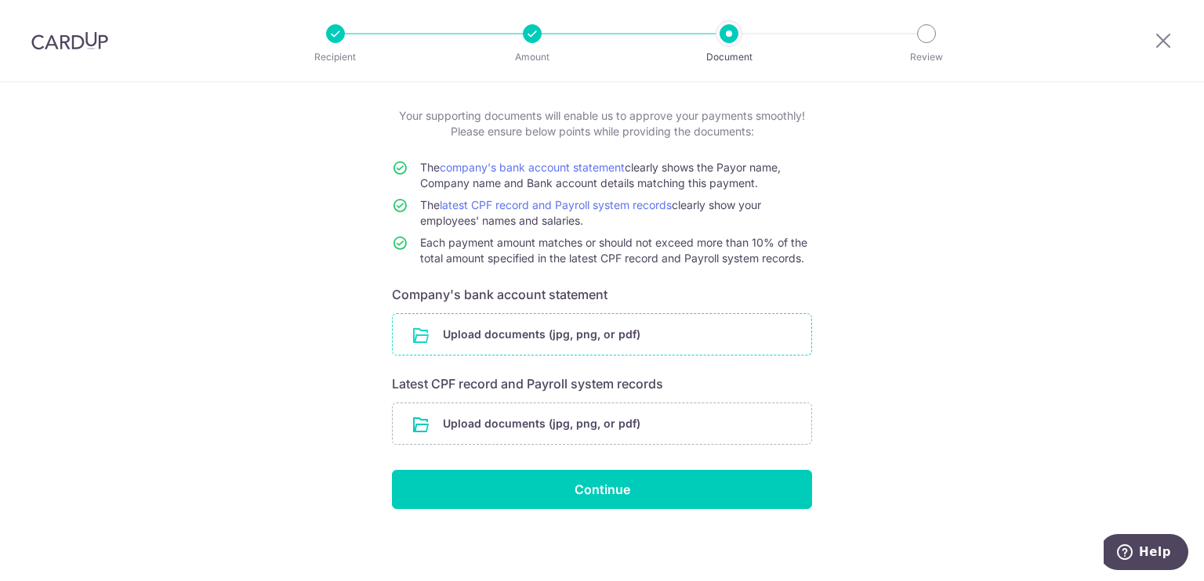
click at [727, 317] on input "file" at bounding box center [602, 334] width 418 height 41
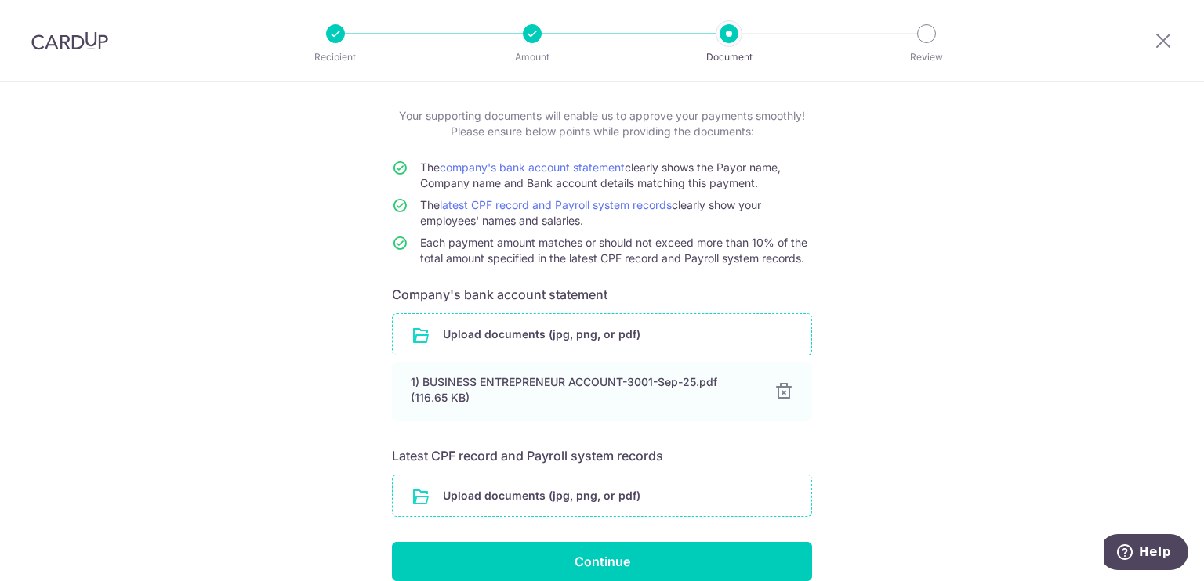
click at [634, 498] on input "file" at bounding box center [602, 496] width 418 height 41
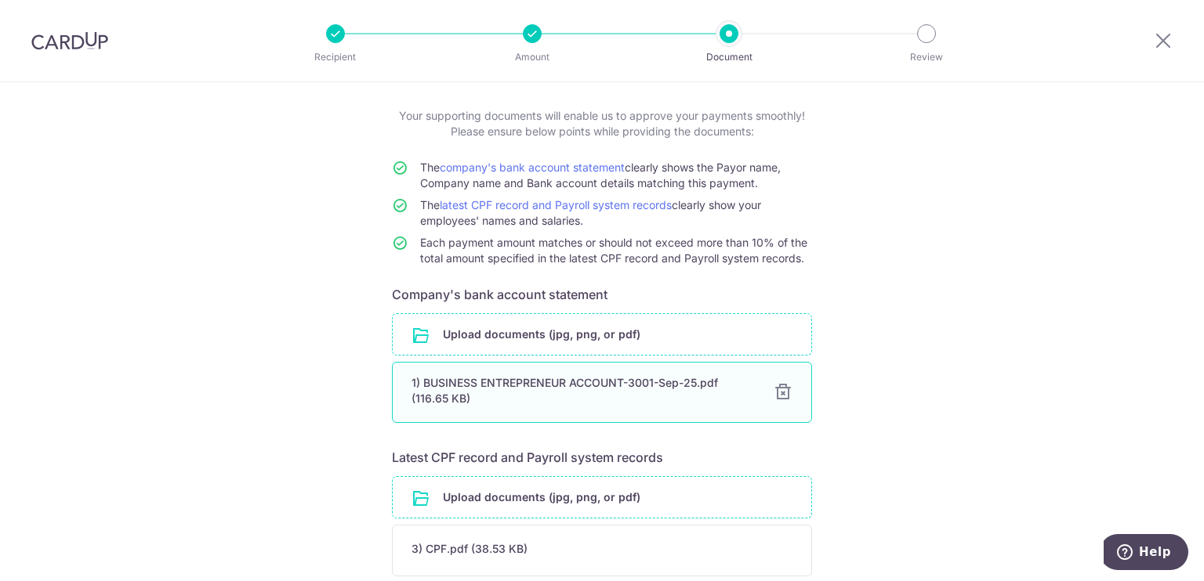
scroll to position [330, 0]
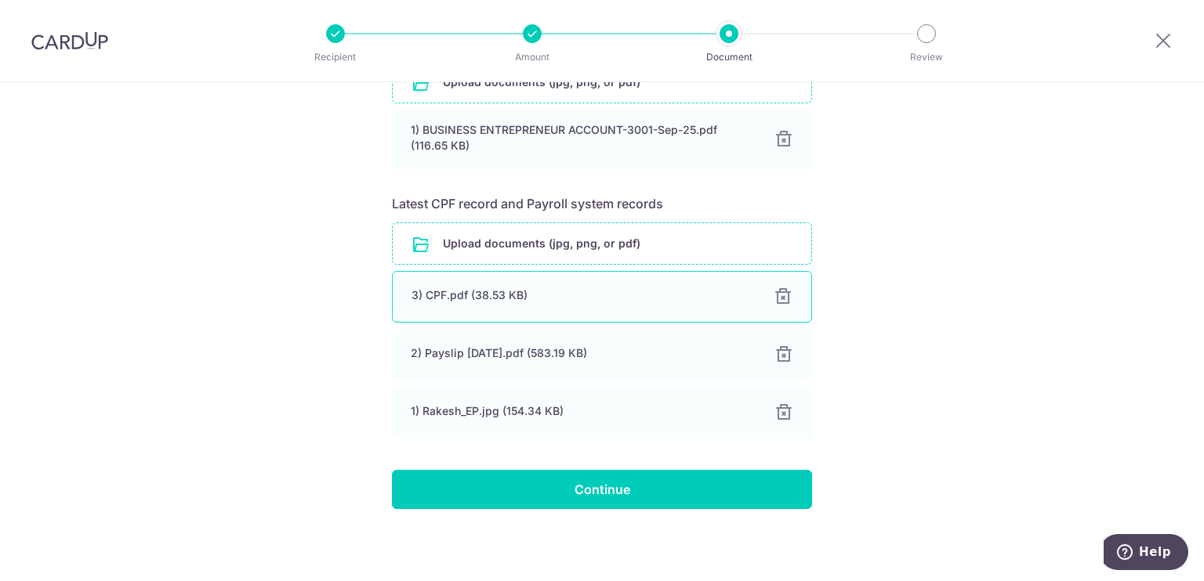
click at [480, 294] on div "3) CPF.pdf (38.53 KB)" at bounding box center [582, 296] width 343 height 16
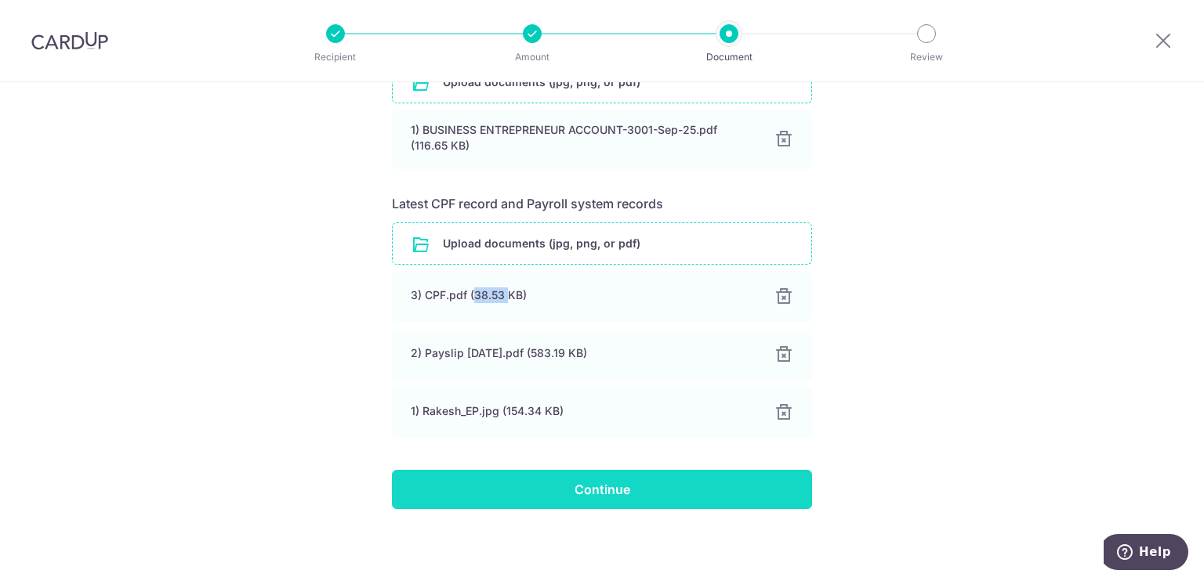
click at [650, 480] on input "Continue" at bounding box center [602, 489] width 420 height 39
